Goal: Answer question/provide support: Share knowledge or assist other users

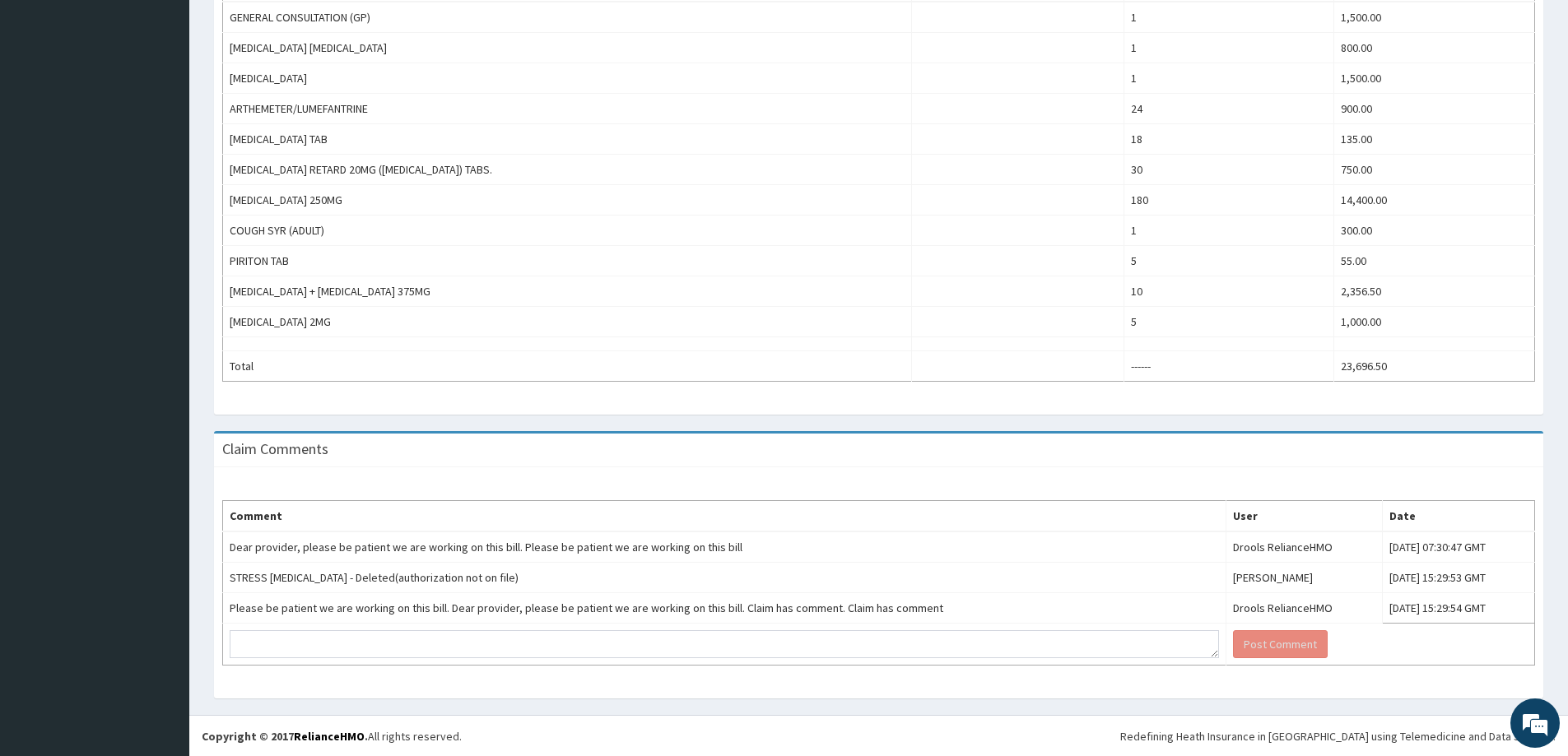
scroll to position [582, 0]
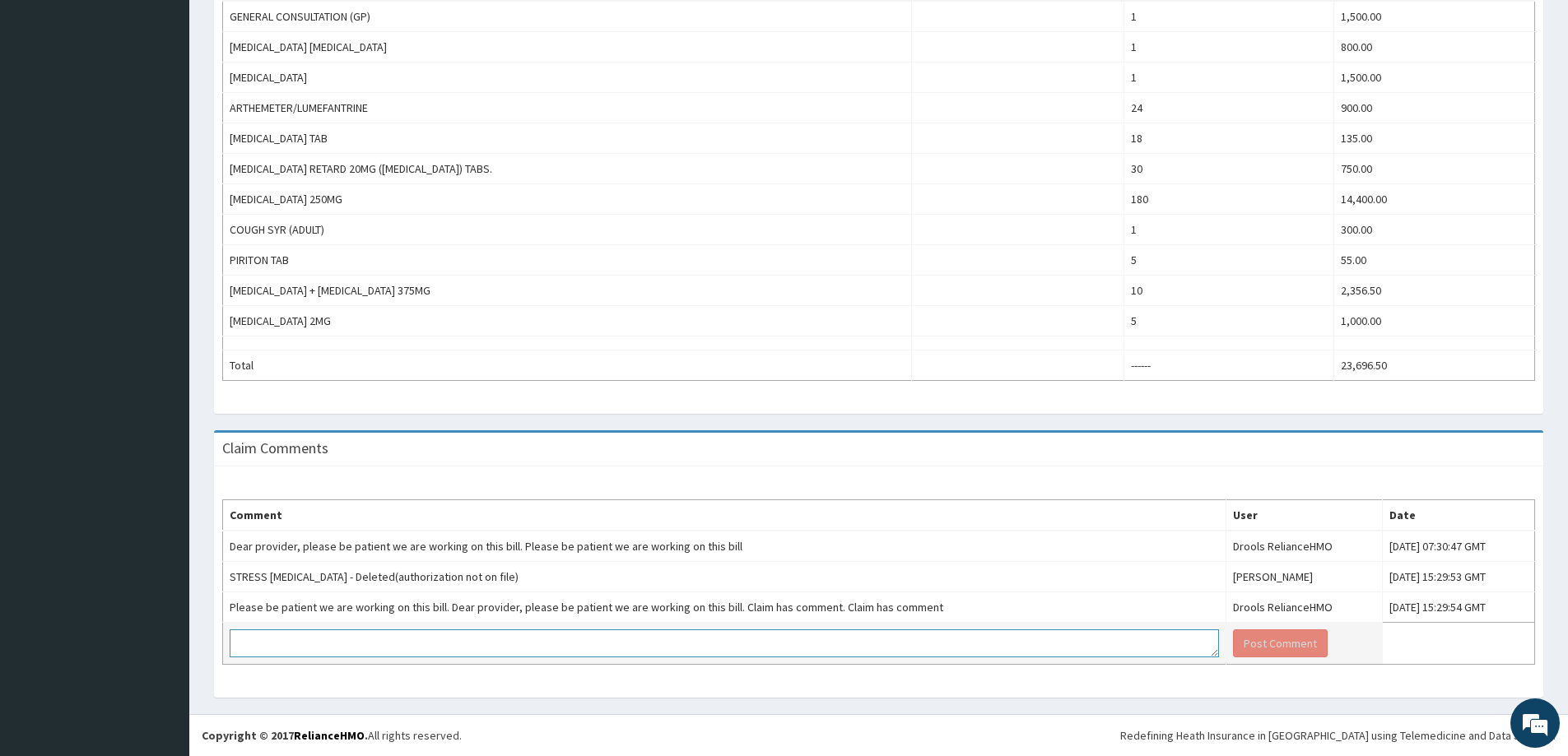
click at [450, 655] on textarea at bounding box center [724, 644] width 989 height 28
type textarea "KINDLY ADD [MEDICAL_DATA] TO THE BILL"
click at [1234, 647] on button "Post Comment" at bounding box center [1281, 644] width 95 height 28
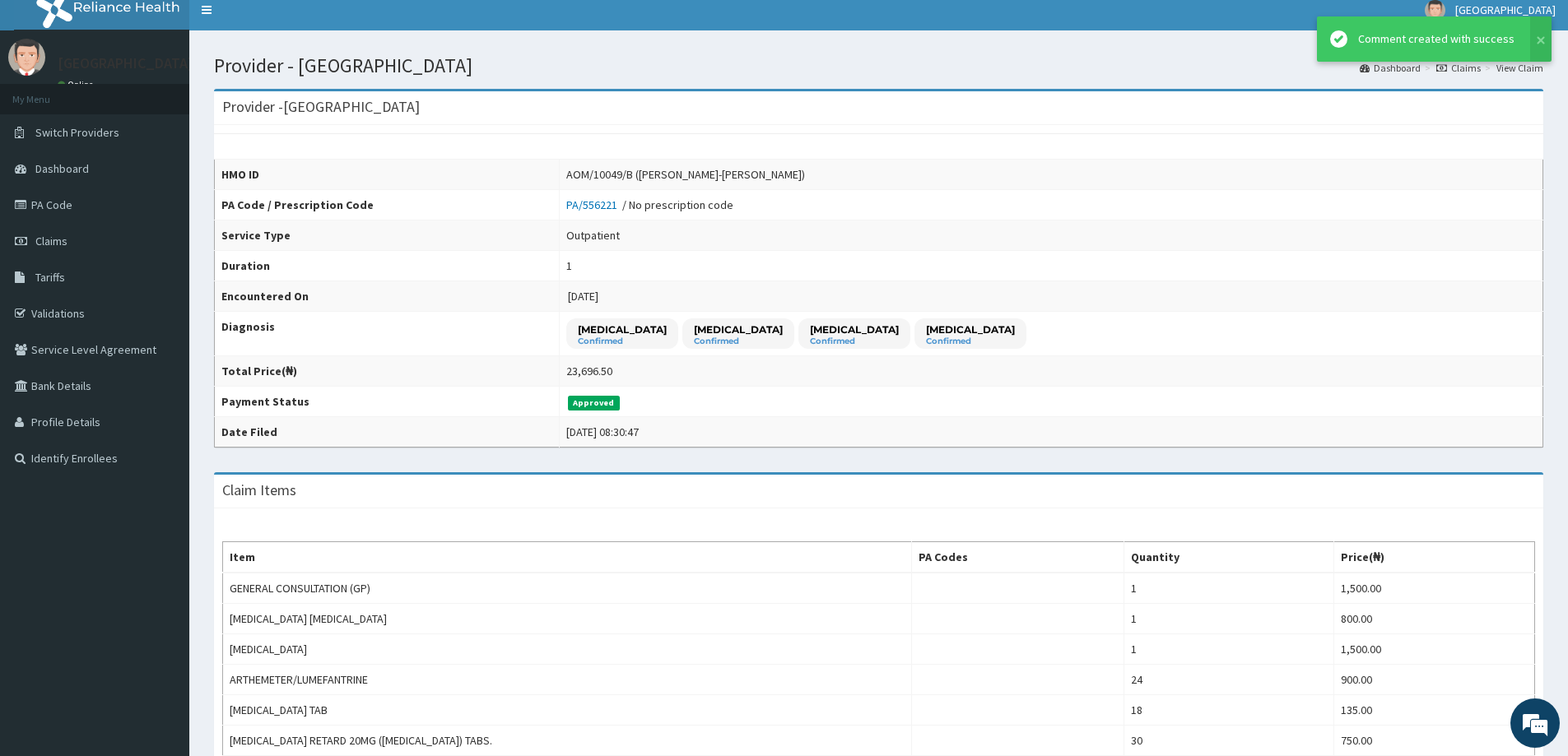
scroll to position [7, 0]
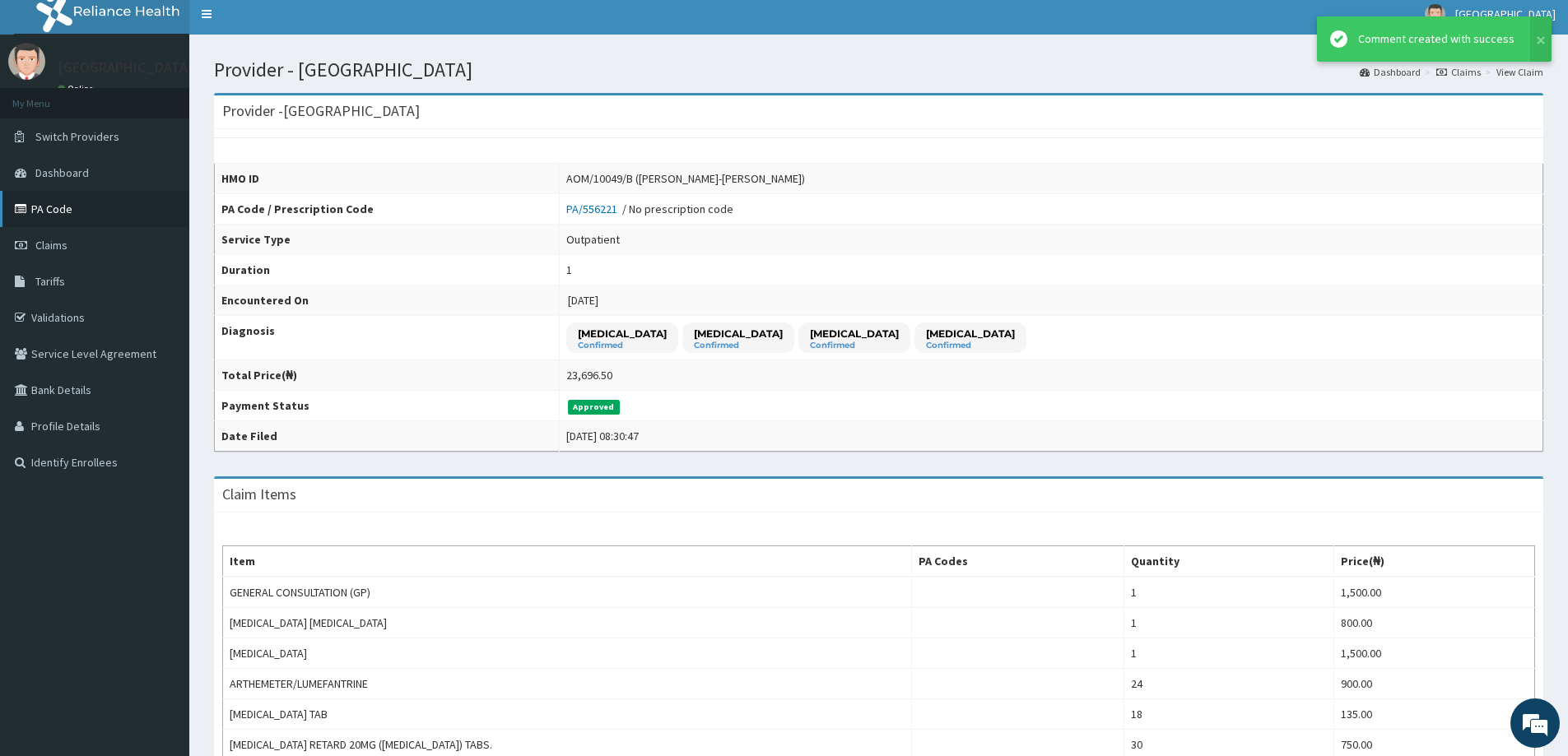
click at [53, 204] on link "PA Code" at bounding box center [95, 209] width 189 height 36
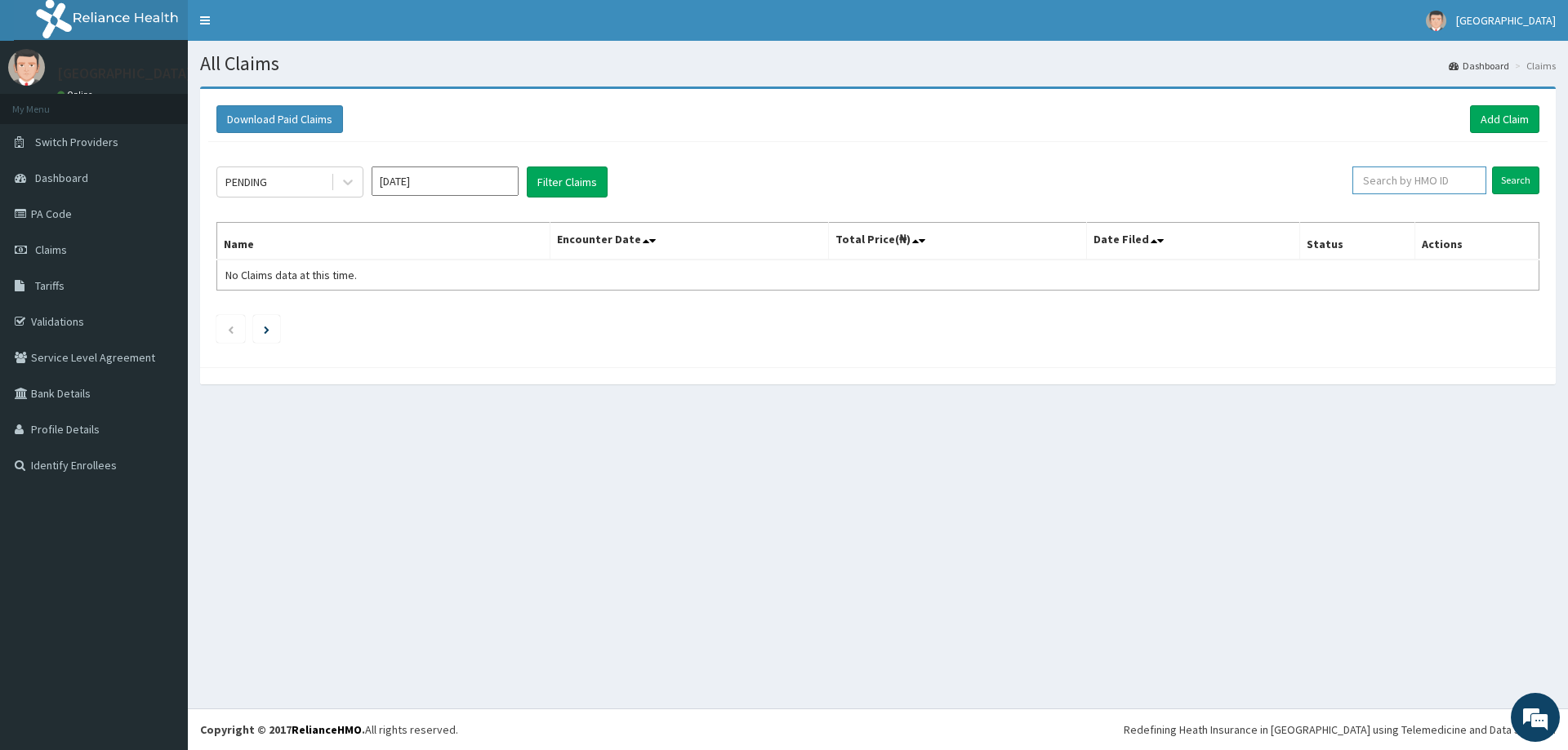
click at [1408, 188] on input "text" at bounding box center [1419, 181] width 134 height 28
paste input "PRL/10245/A"
type input "PRL/10245/A"
click at [1506, 180] on input "Search" at bounding box center [1515, 181] width 47 height 28
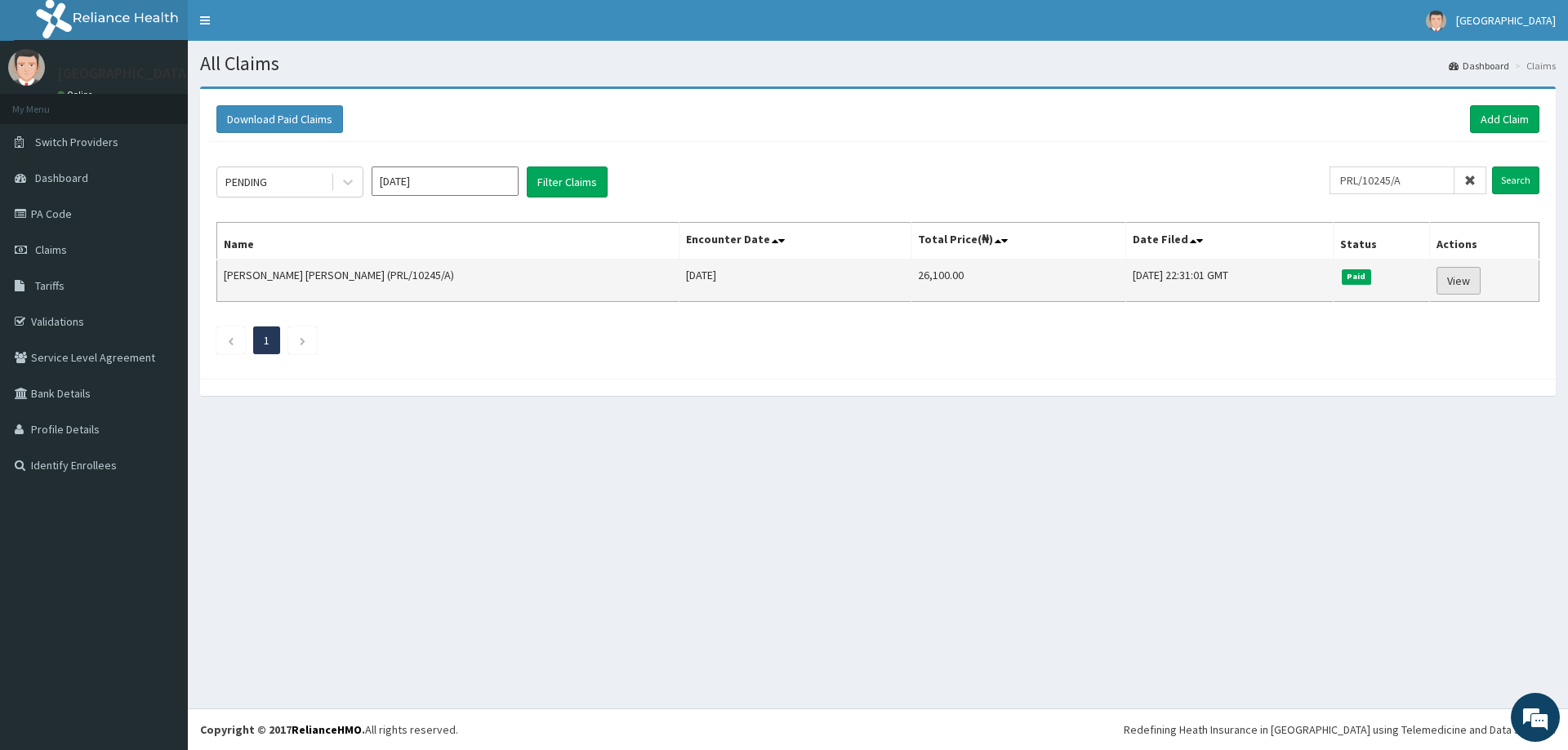
click at [1442, 281] on link "View" at bounding box center [1458, 281] width 44 height 28
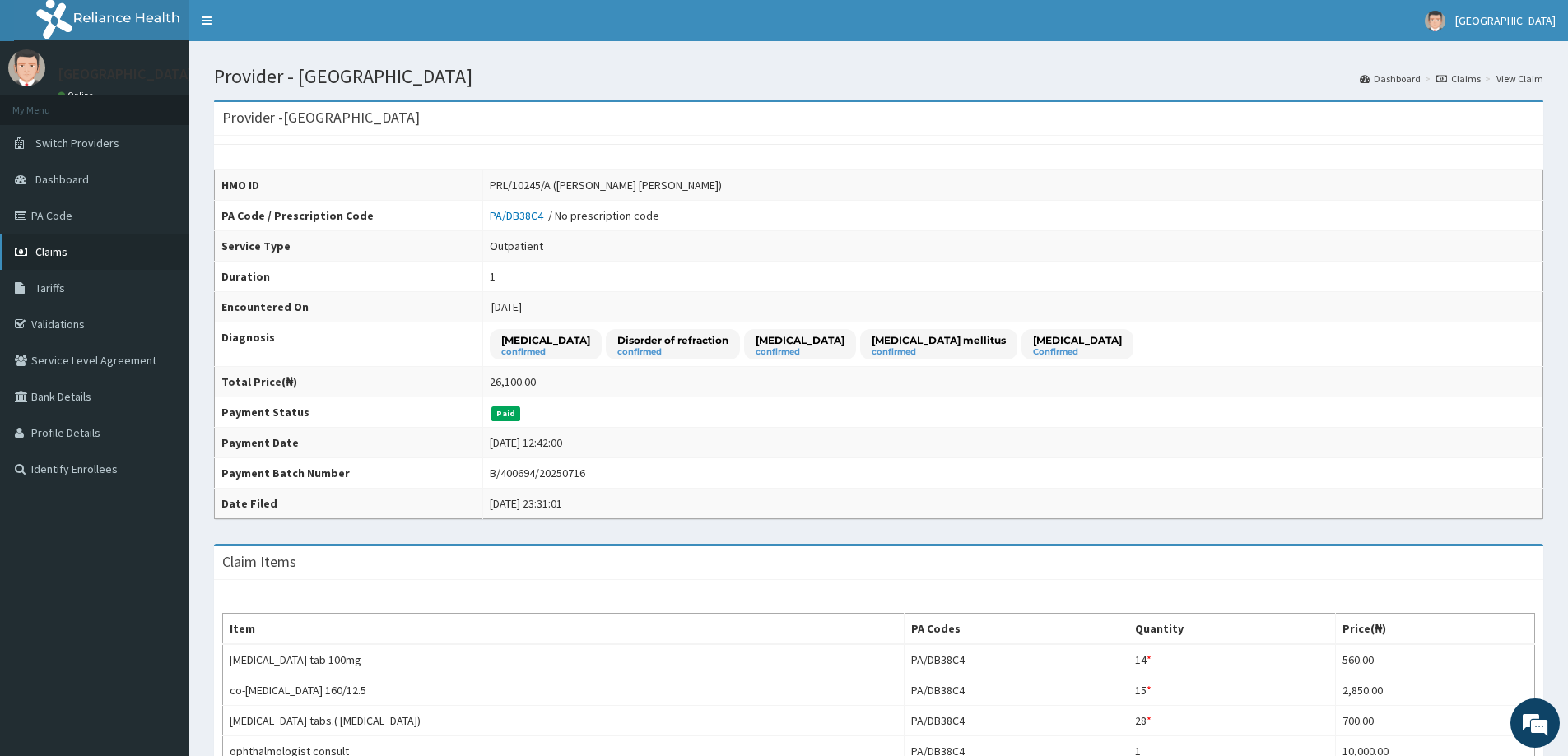
click at [47, 249] on span "Claims" at bounding box center [51, 252] width 33 height 15
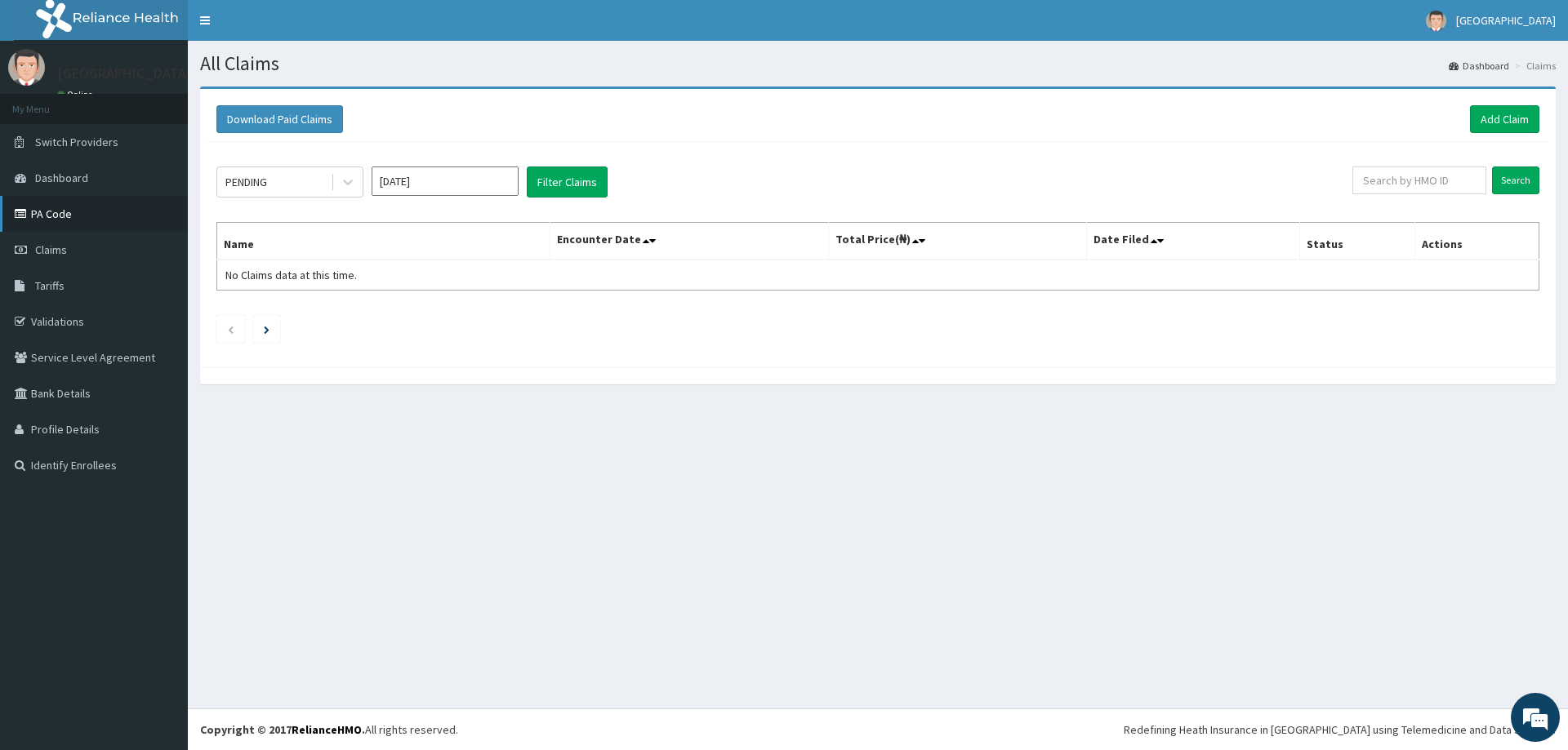
click at [42, 219] on link "PA Code" at bounding box center [94, 214] width 188 height 36
